Goal: Obtain resource: Download file/media

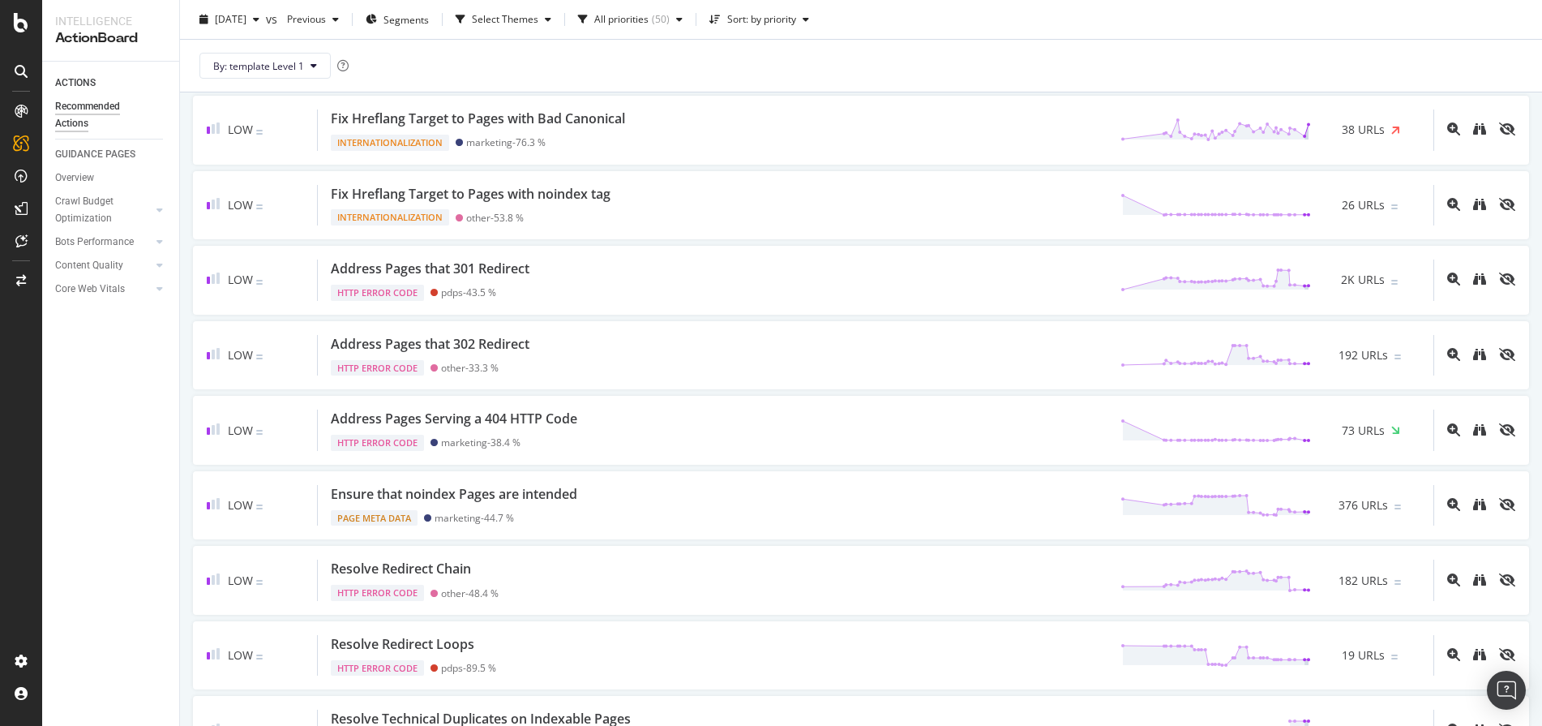
scroll to position [2977, 0]
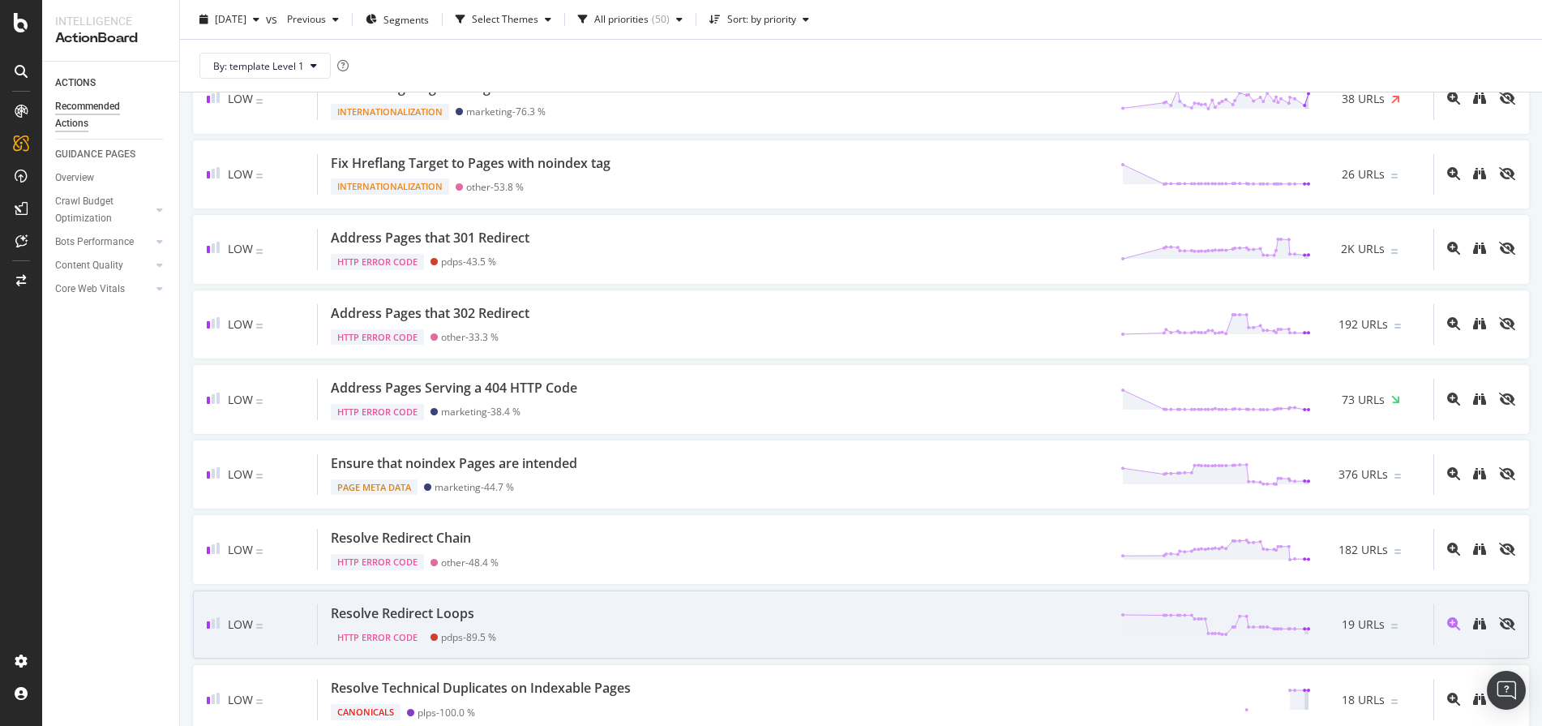
click at [448, 615] on div "Resolve Redirect Loops" at bounding box center [403, 613] width 144 height 19
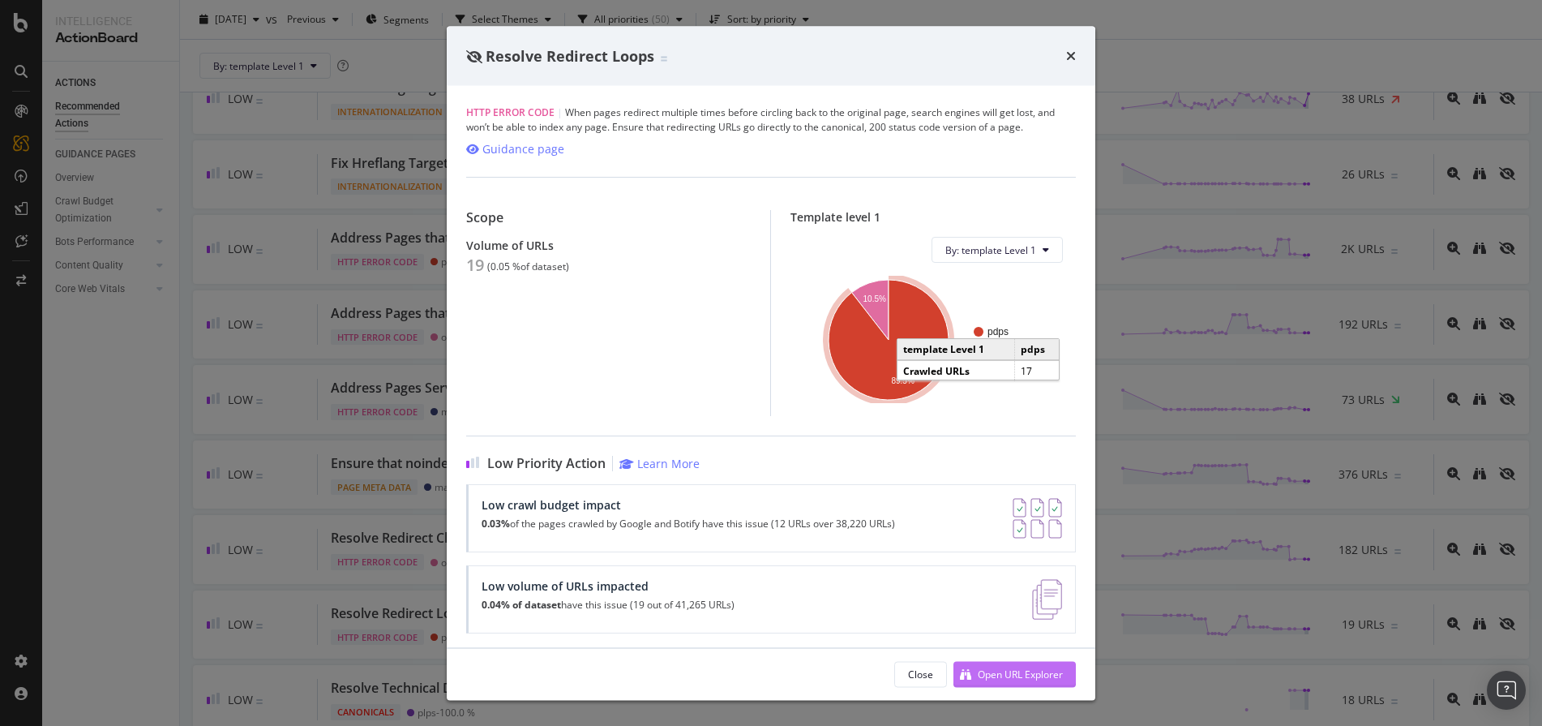
click at [1035, 670] on div "Open URL Explorer" at bounding box center [1020, 674] width 85 height 14
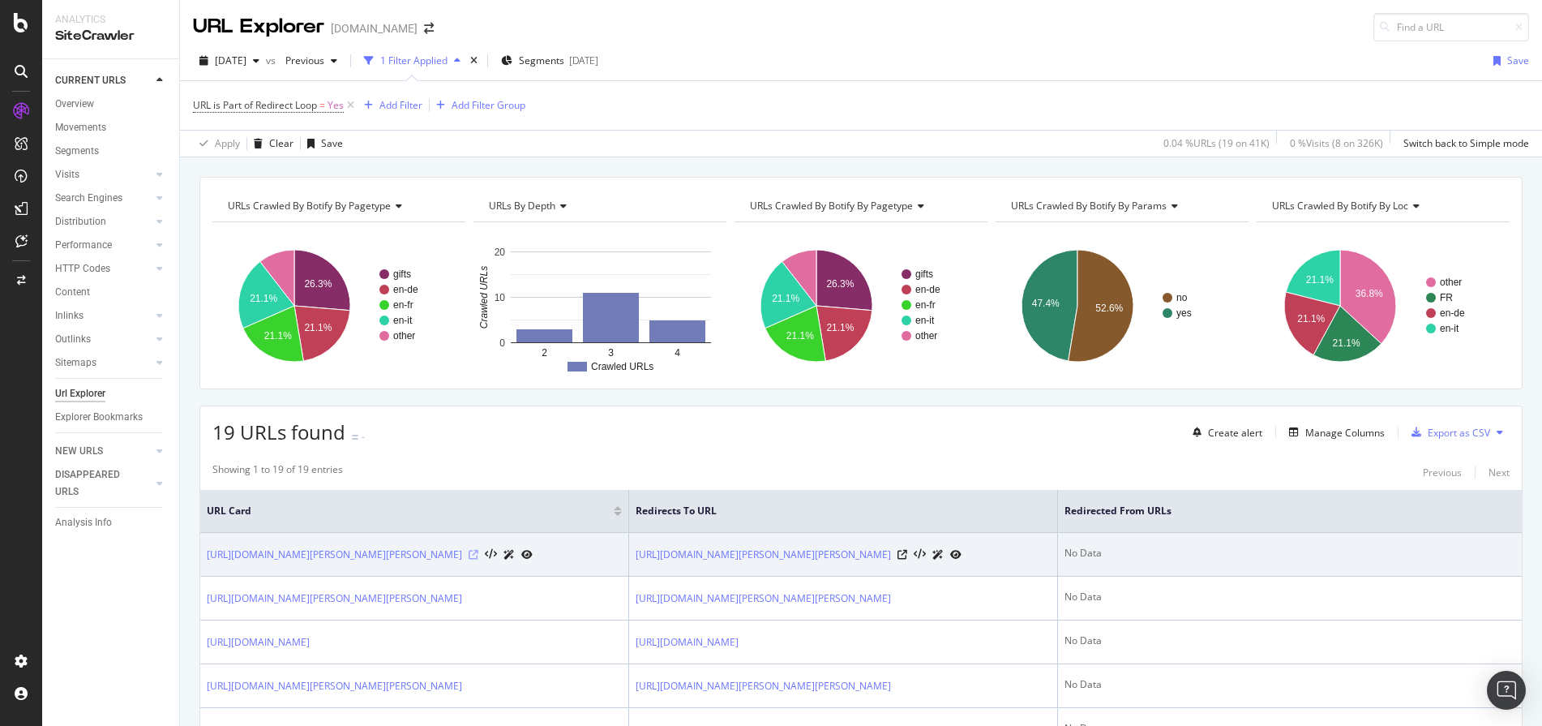
click at [478, 556] on icon at bounding box center [474, 555] width 10 height 10
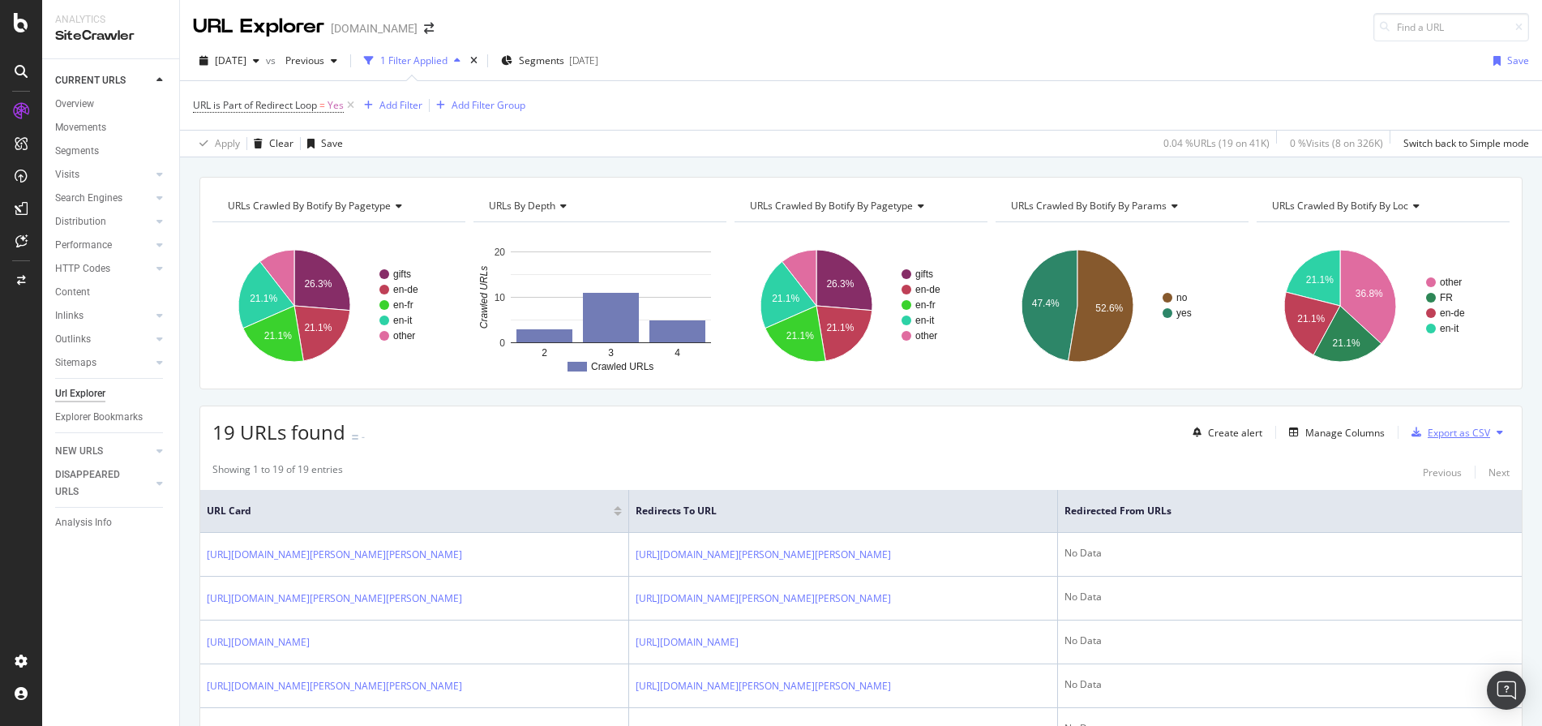
click at [1447, 430] on div "Export as CSV" at bounding box center [1459, 433] width 62 height 14
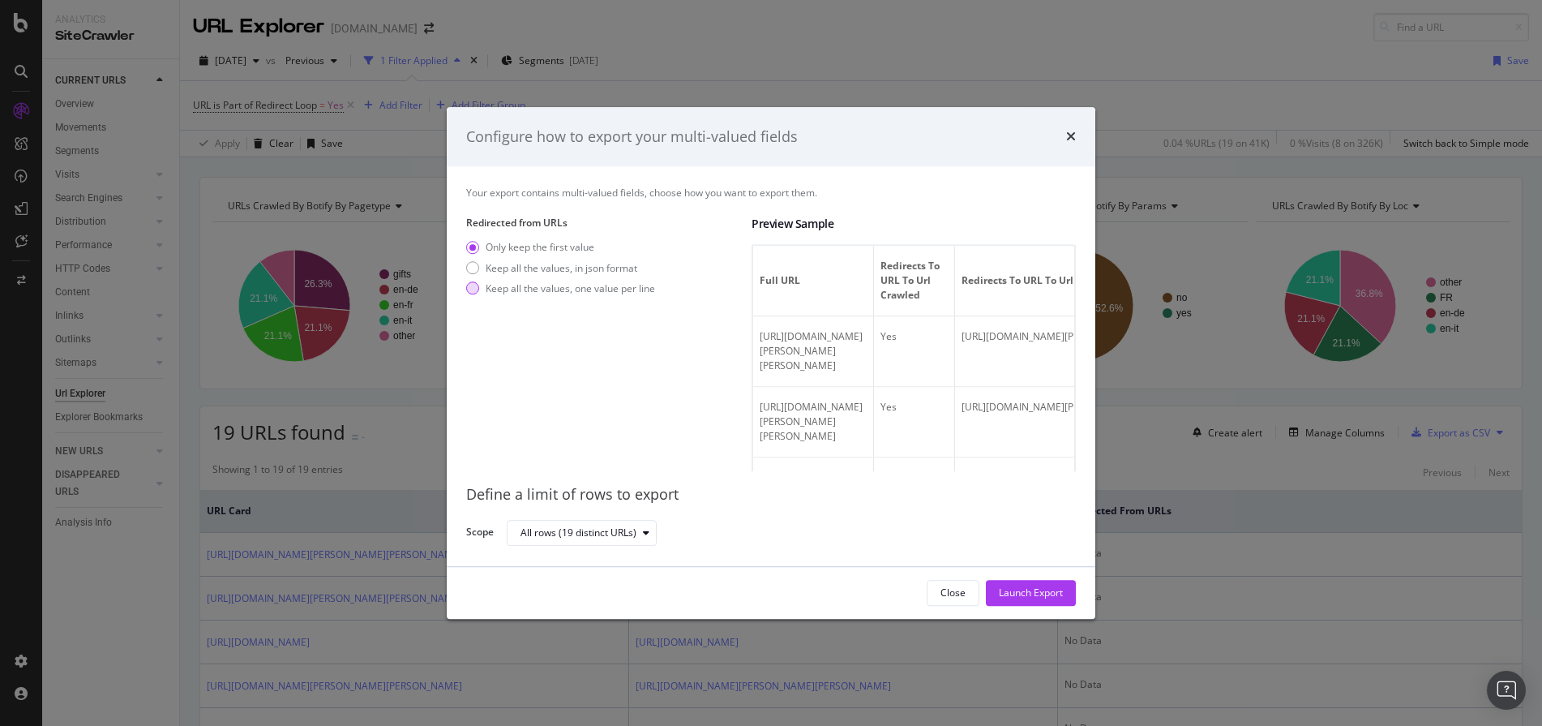
click at [541, 294] on div "Keep all the values, one value per line" at bounding box center [570, 288] width 169 height 14
click at [1027, 592] on div "Launch Export" at bounding box center [1031, 593] width 64 height 14
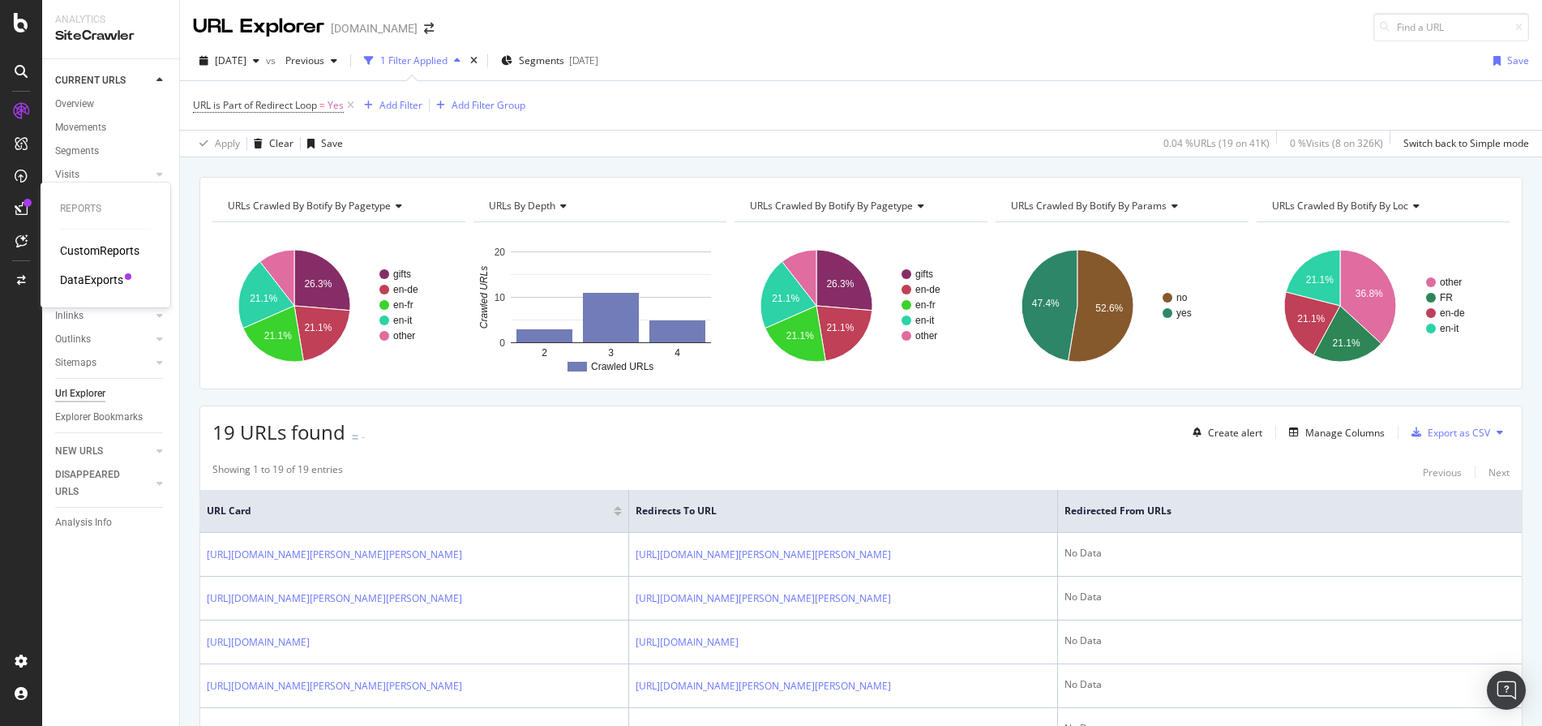
click at [101, 274] on div "DataExports" at bounding box center [91, 280] width 63 height 16
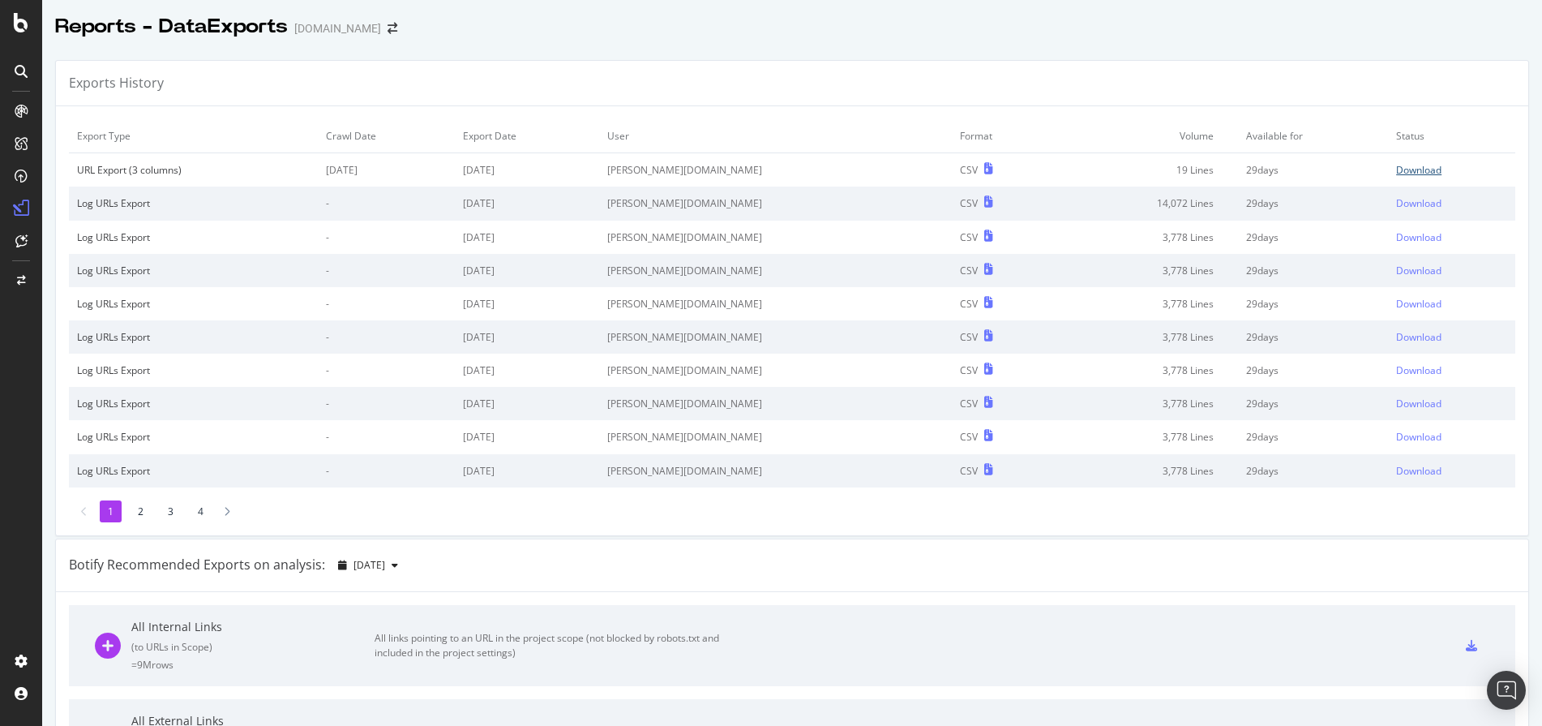
click at [1396, 167] on div "Download" at bounding box center [1418, 170] width 45 height 14
